Goal: Task Accomplishment & Management: Use online tool/utility

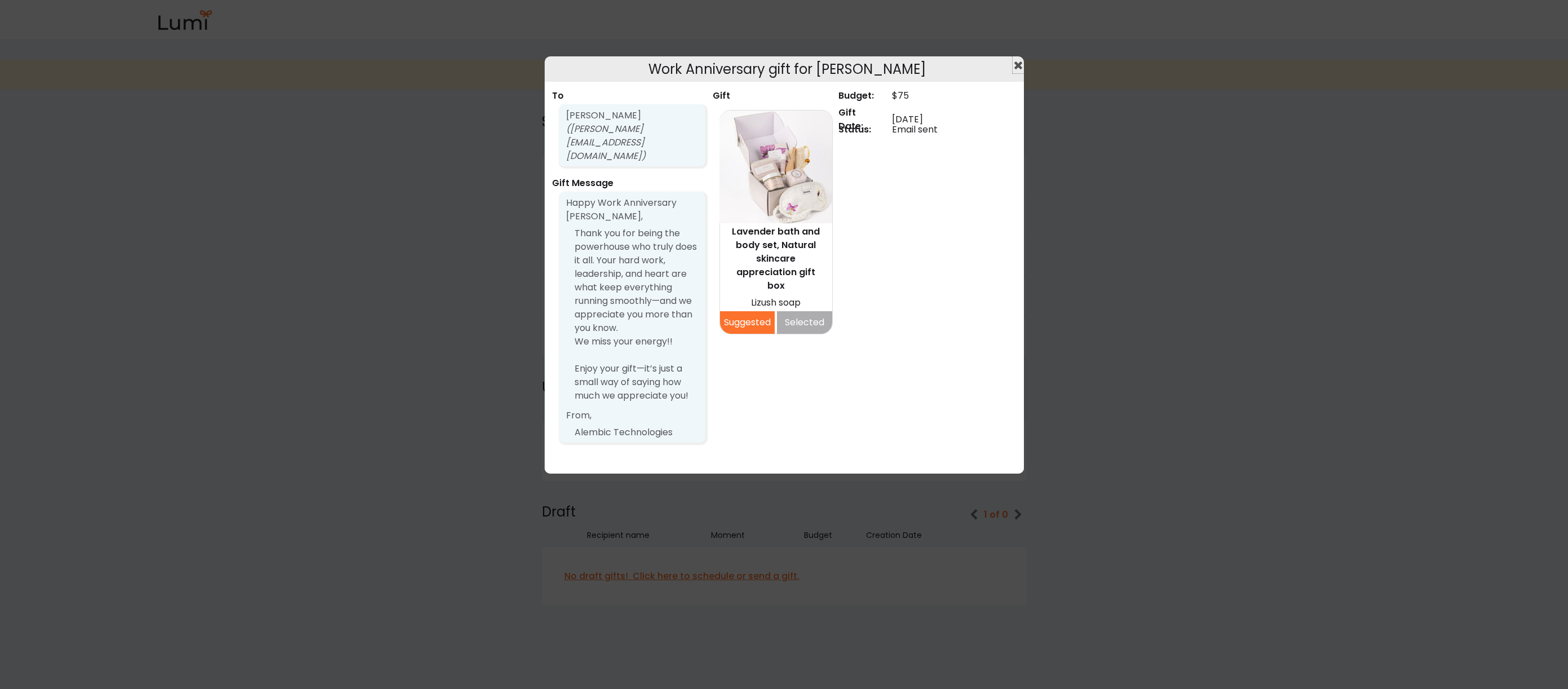
click at [1018, 65] on use at bounding box center [1018, 65] width 8 height 8
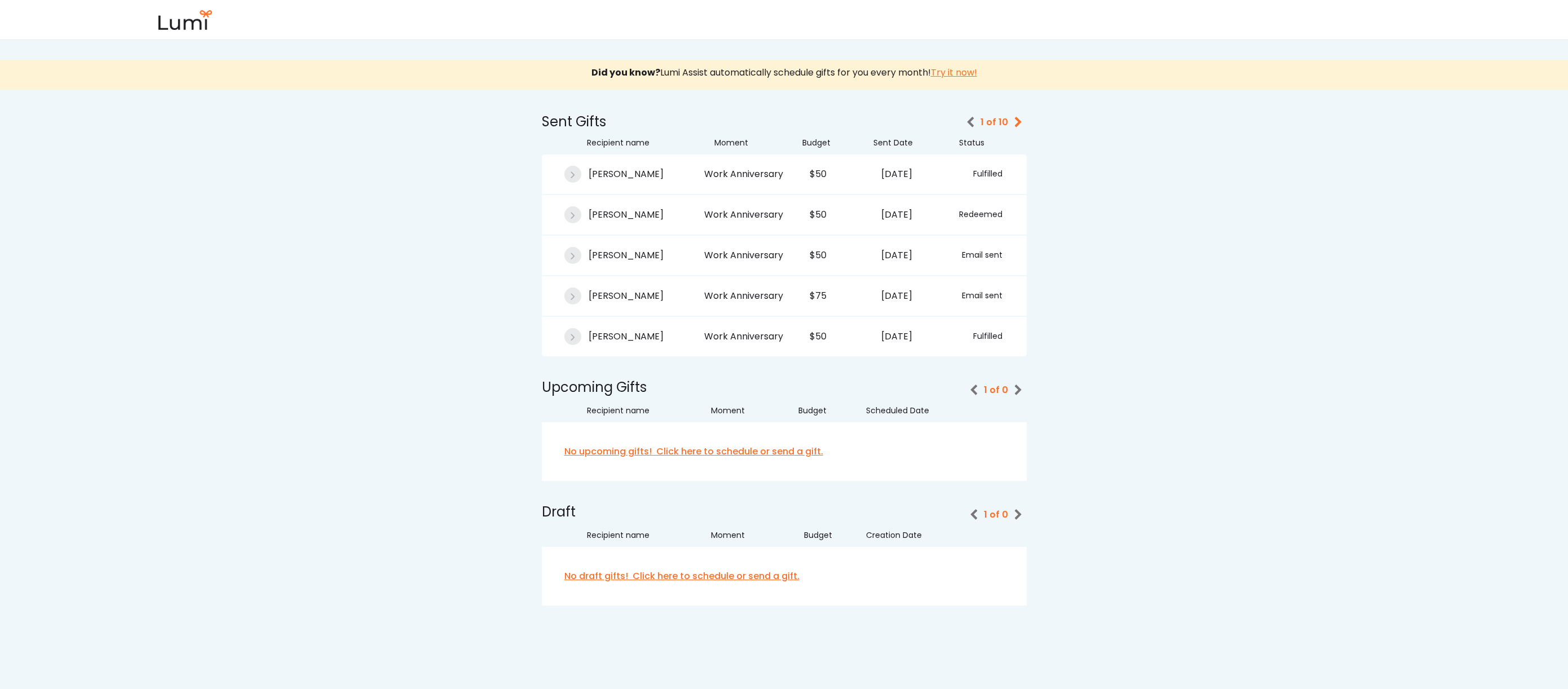
click at [968, 292] on div "Email sent" at bounding box center [975, 295] width 53 height 14
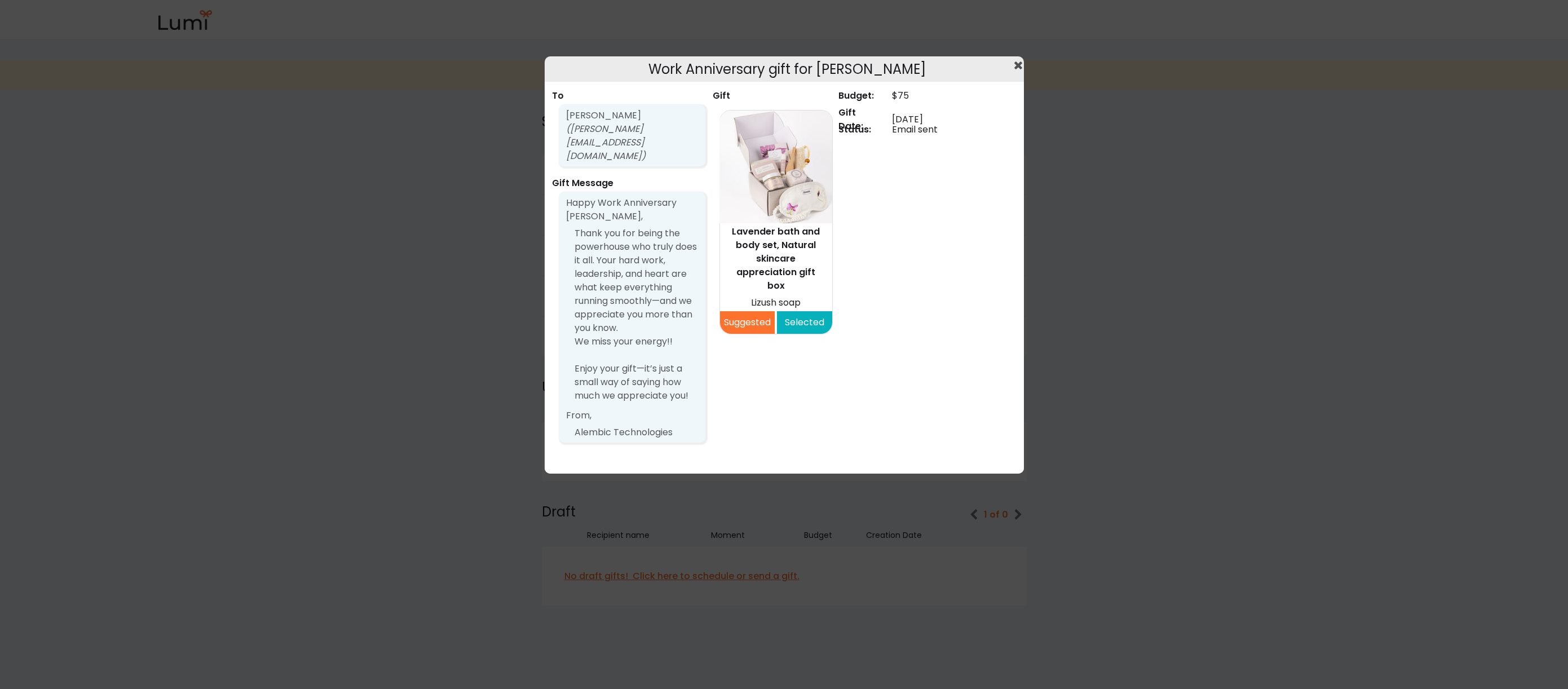
click at [801, 311] on button "Selected" at bounding box center [805, 322] width 55 height 23
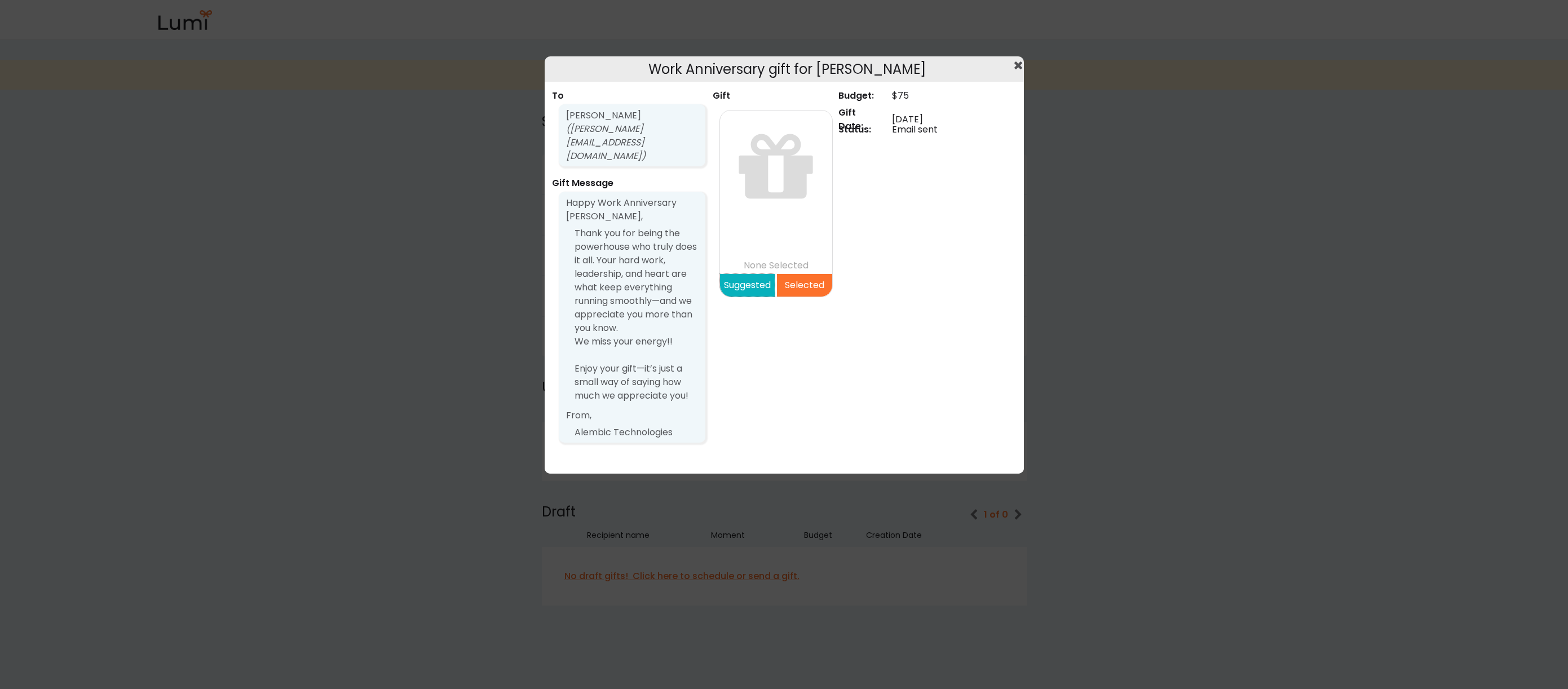
click at [754, 292] on button "Suggested" at bounding box center [747, 286] width 55 height 23
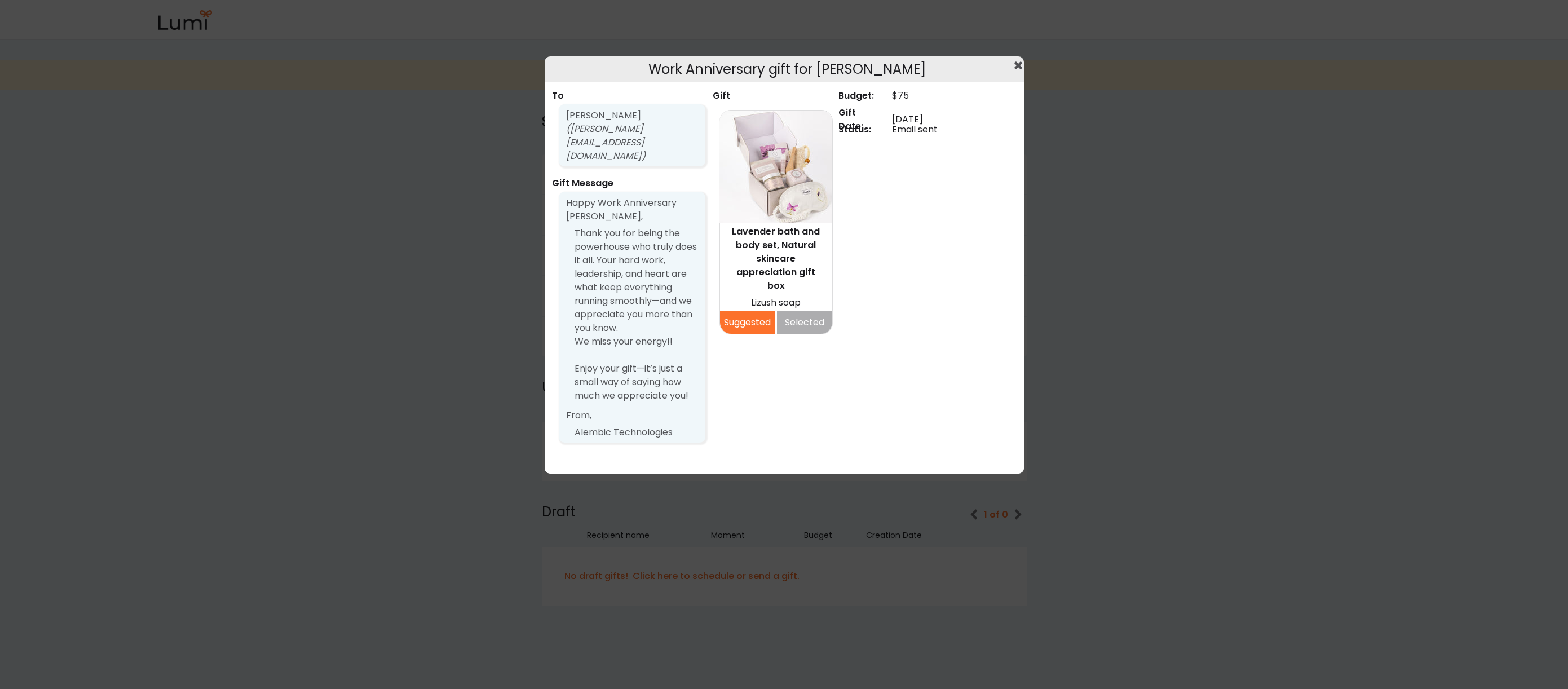
click at [758, 311] on button "Suggested" at bounding box center [747, 322] width 55 height 23
click at [746, 311] on button "Suggested" at bounding box center [747, 322] width 55 height 23
click at [1013, 67] on icon at bounding box center [1018, 65] width 11 height 17
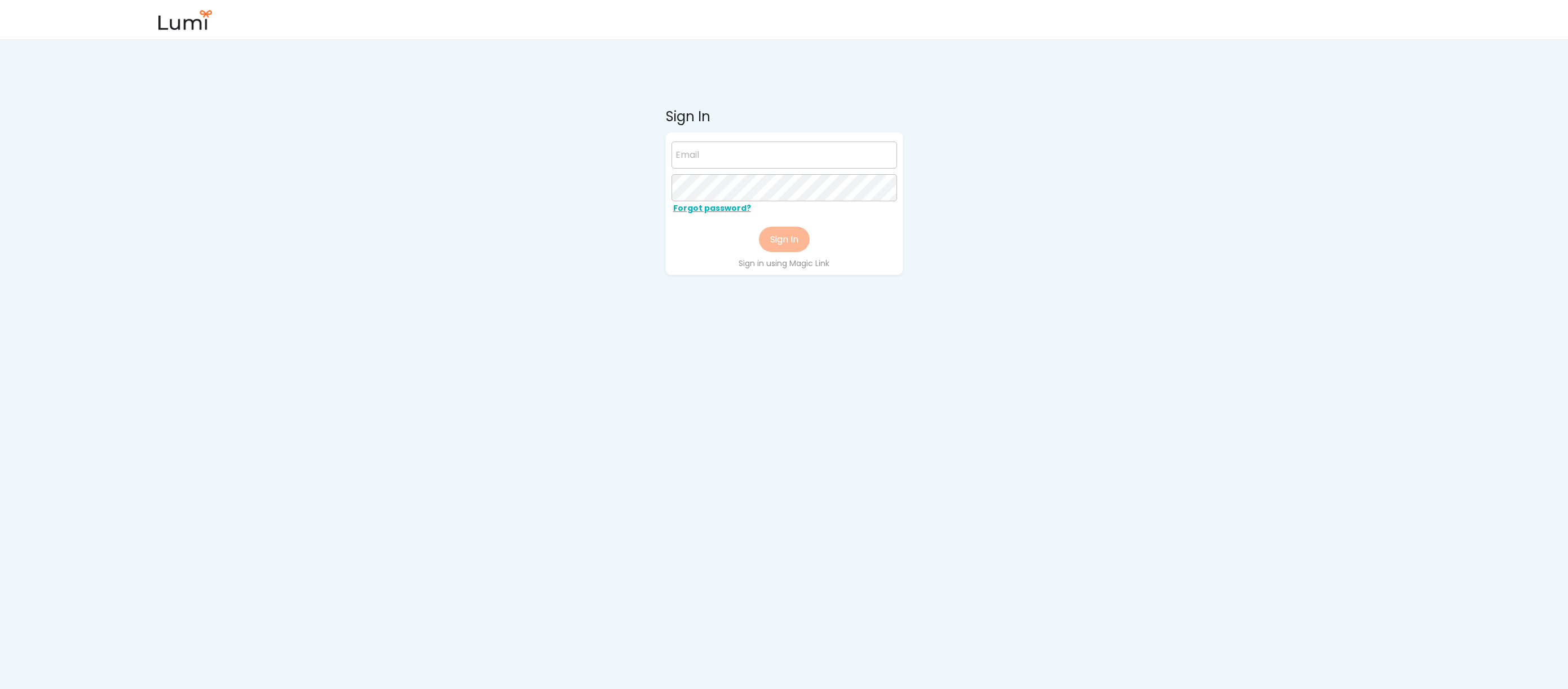
click at [757, 151] on input "email" at bounding box center [784, 155] width 225 height 27
paste input "New York Marriott Marquis"
type input "N"
click at [750, 153] on input "email" at bounding box center [784, 155] width 225 height 27
paste input "hannah@getalembic.com"
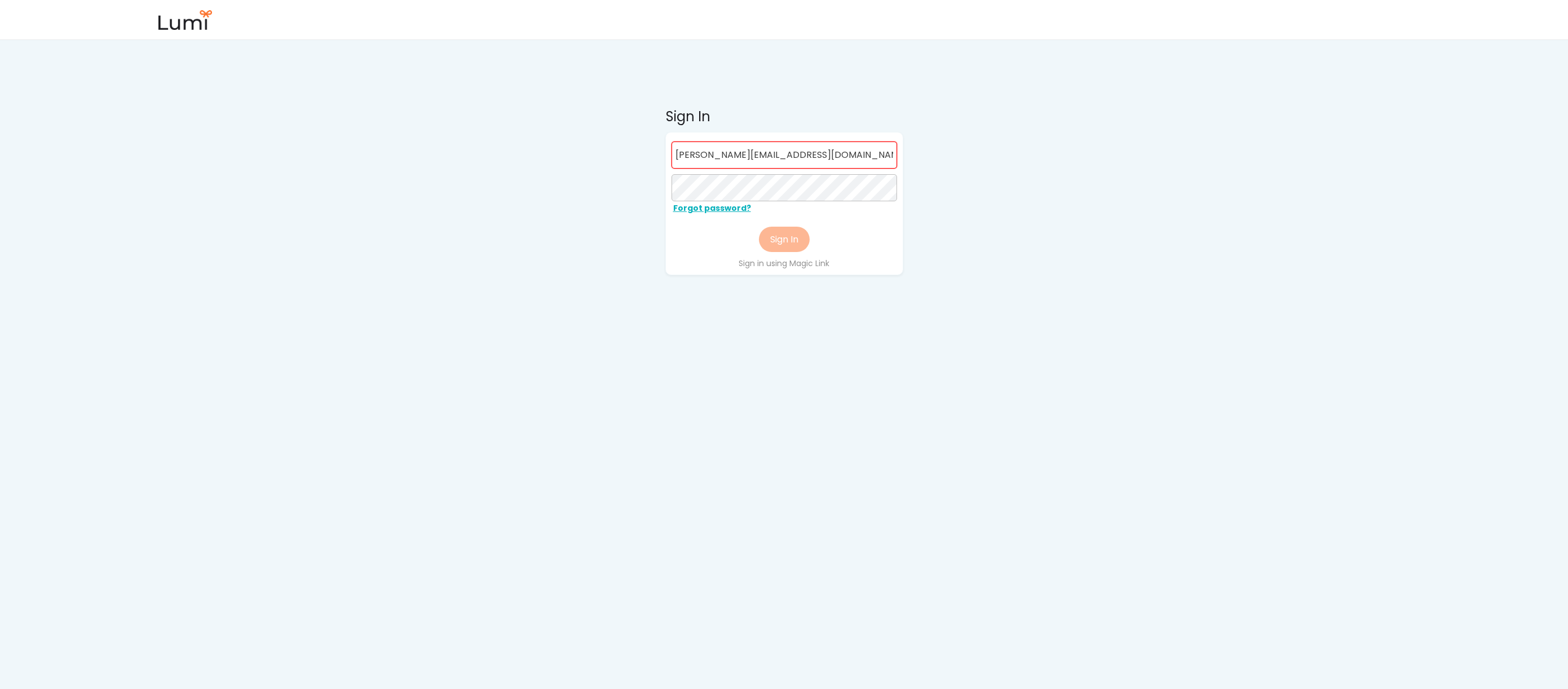
type input "hannah@getalembic.com"
click at [791, 240] on button "Sign In" at bounding box center [784, 239] width 50 height 26
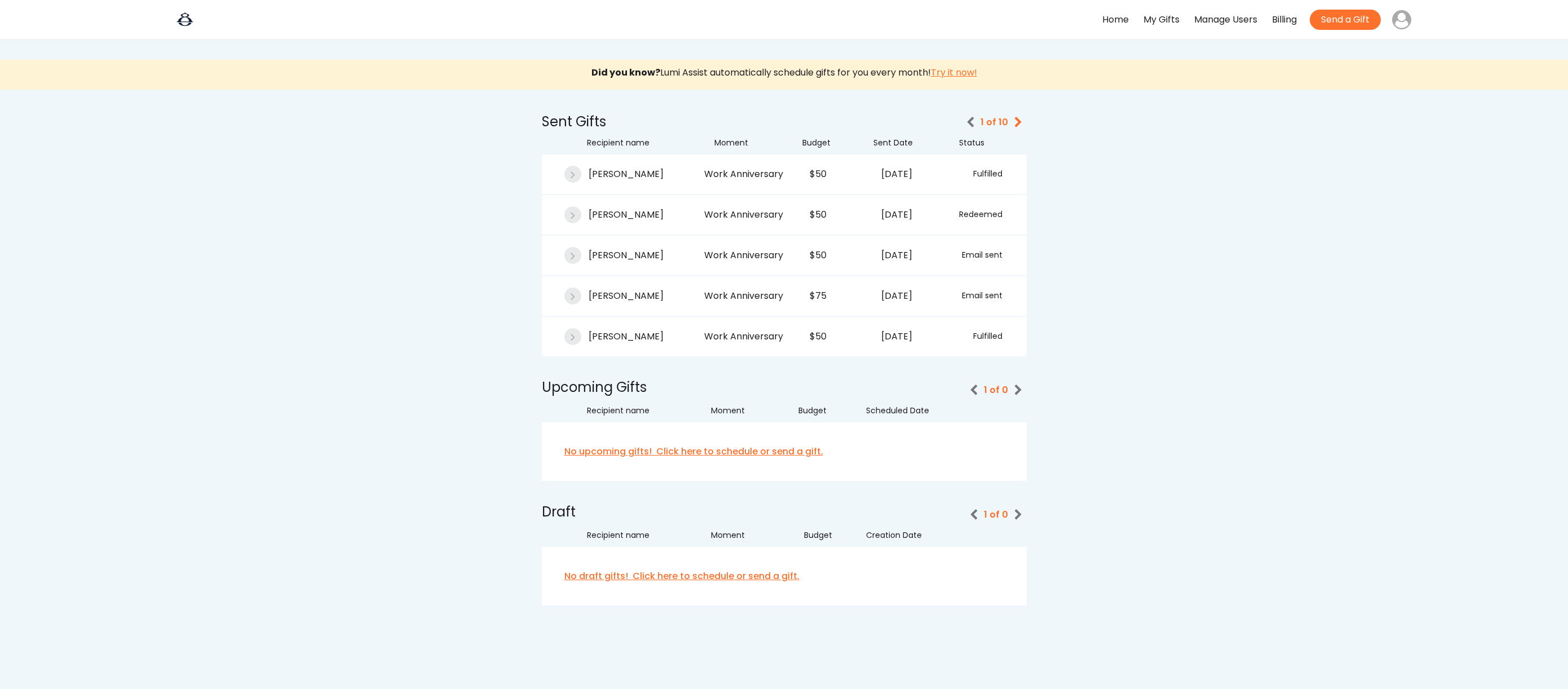
click at [923, 291] on div "[DATE]" at bounding box center [897, 296] width 98 height 16
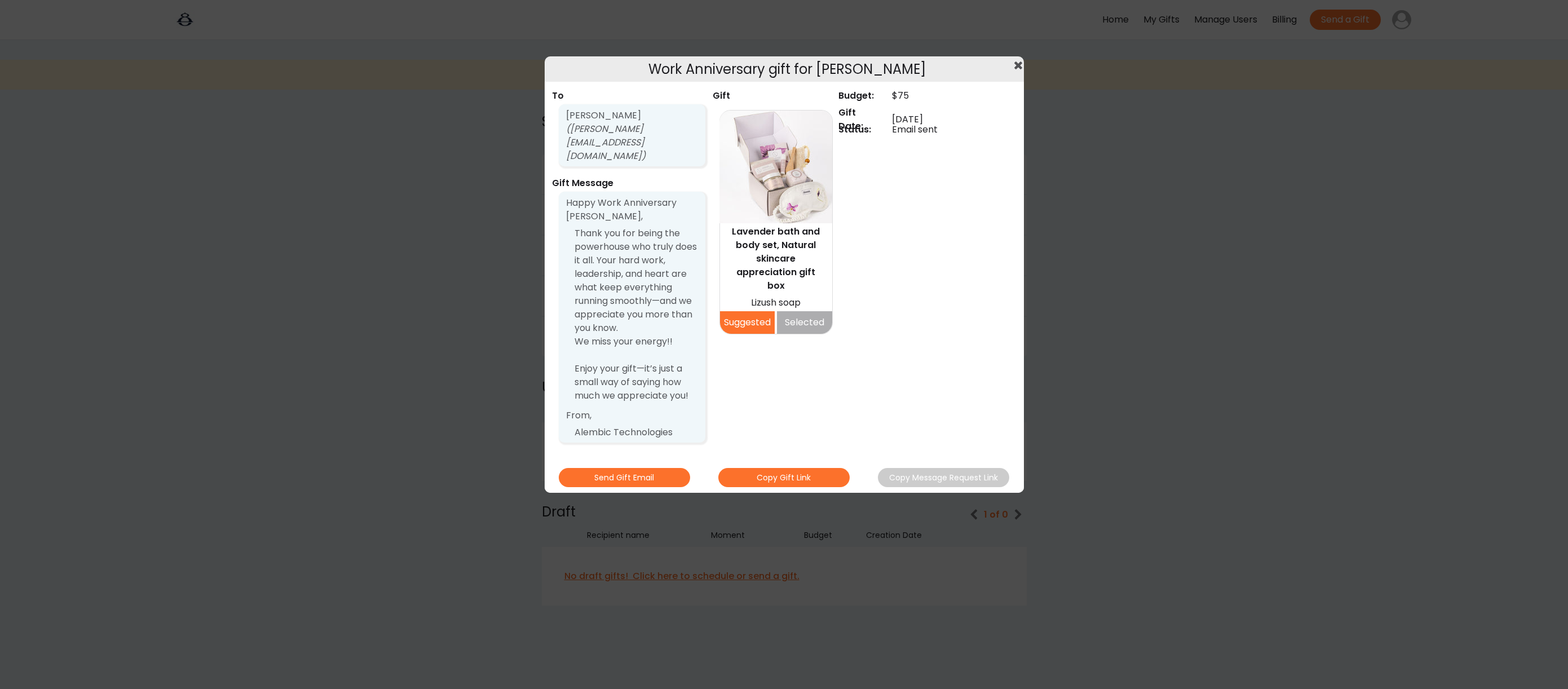
click at [662, 468] on button "Send Gift Email" at bounding box center [624, 477] width 131 height 19
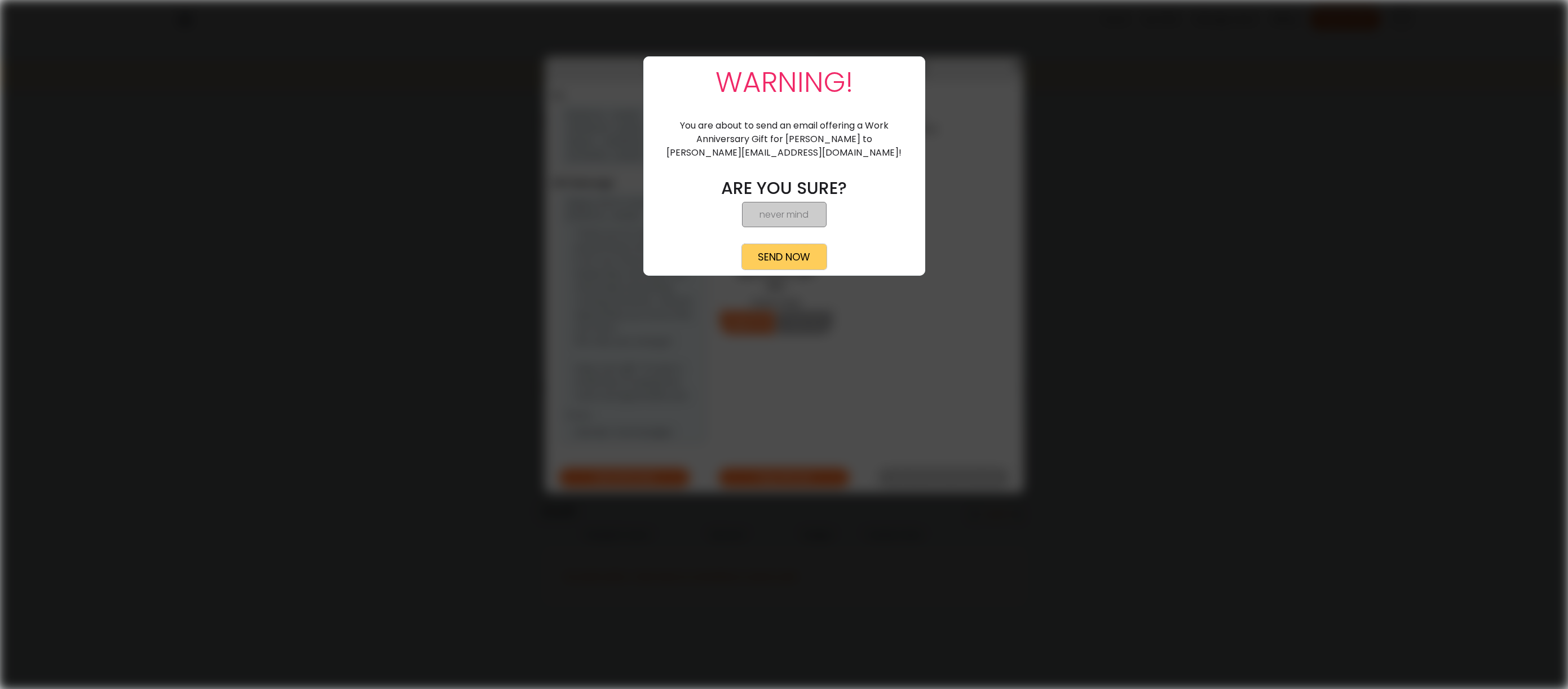
click at [799, 259] on button "SEND NOW" at bounding box center [784, 257] width 85 height 26
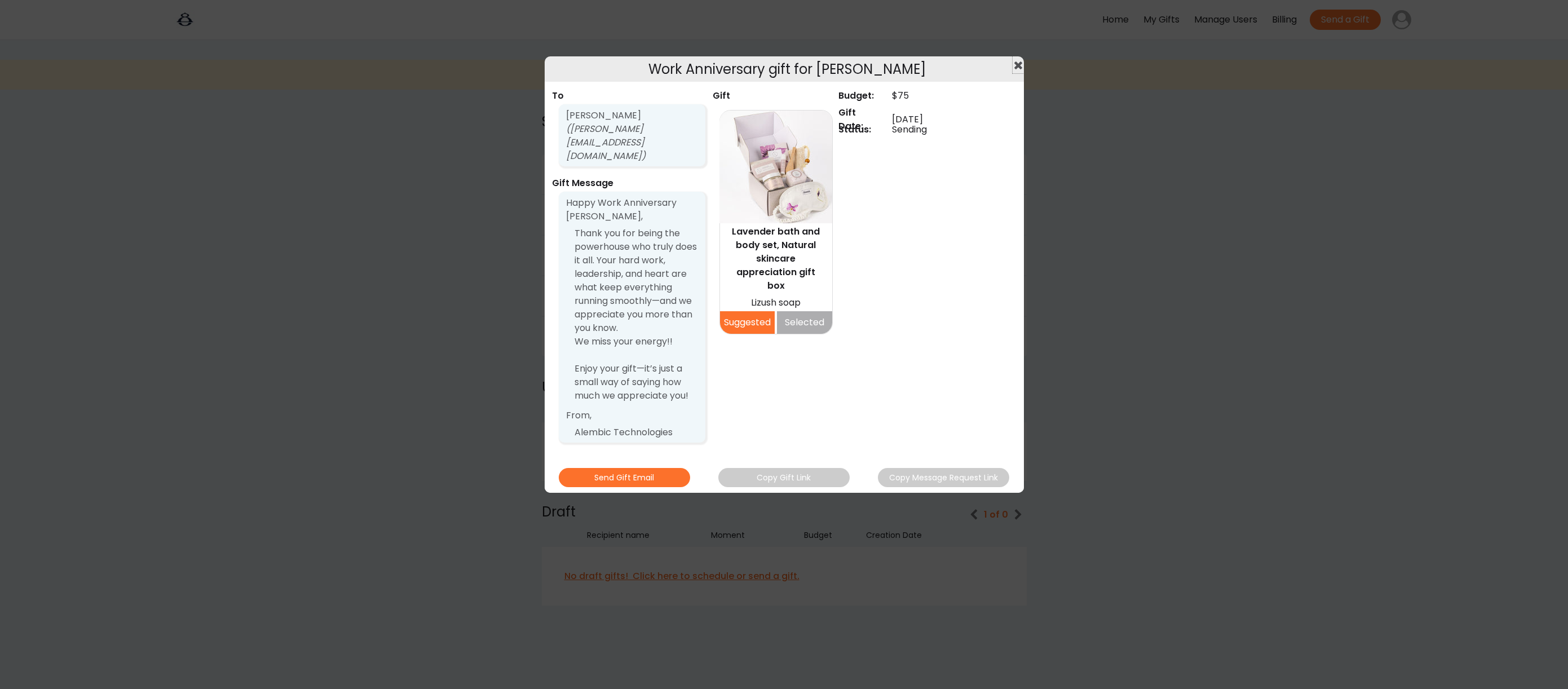
click at [1020, 67] on use at bounding box center [1018, 65] width 8 height 8
